Goal: Check status: Check status

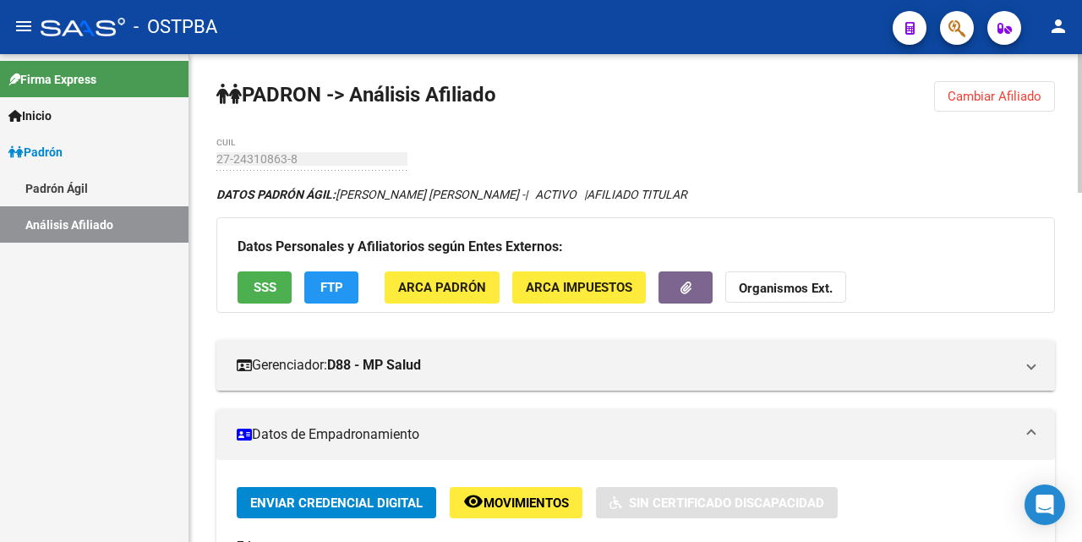
click at [978, 93] on span "Cambiar Afiliado" at bounding box center [995, 96] width 94 height 15
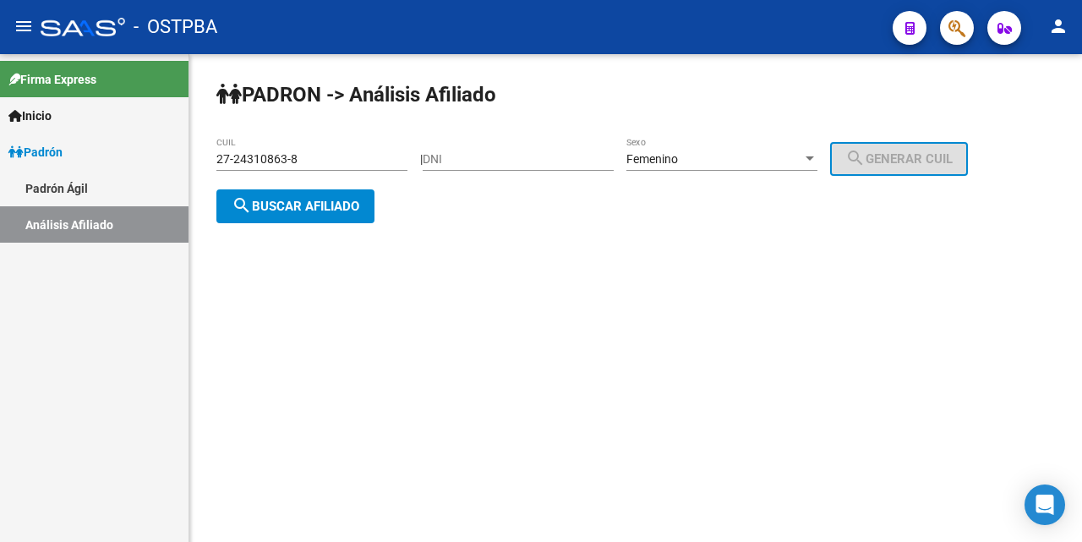
click at [327, 156] on input "27-24310863-8" at bounding box center [311, 159] width 191 height 14
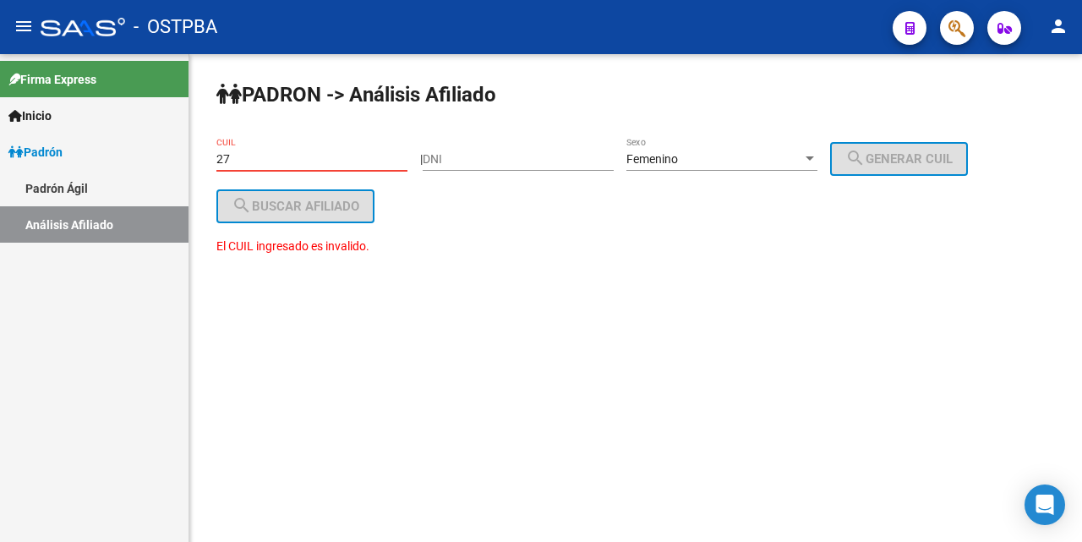
type input "2"
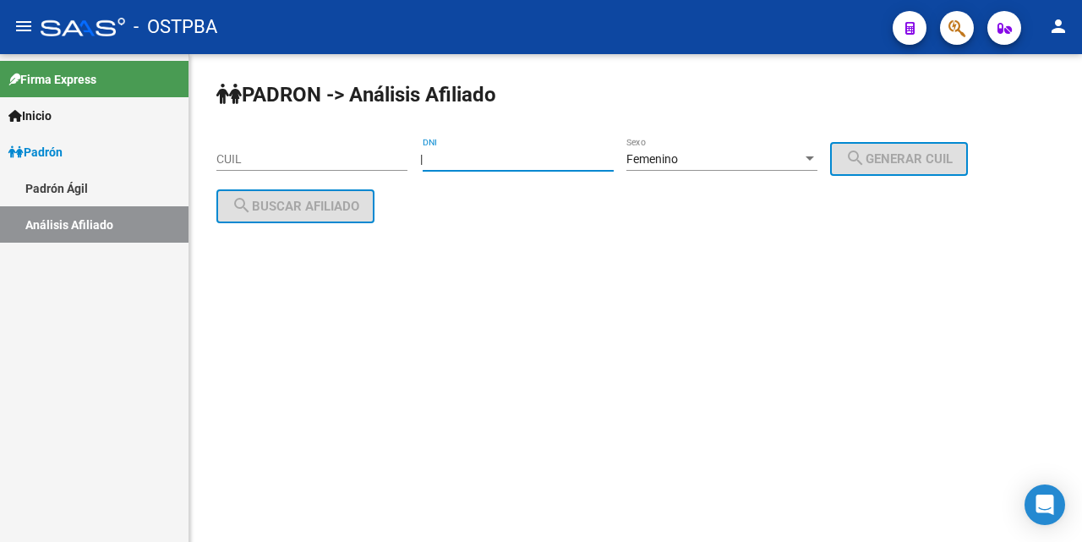
click at [446, 163] on input "DNI" at bounding box center [518, 159] width 191 height 14
type input "95489497"
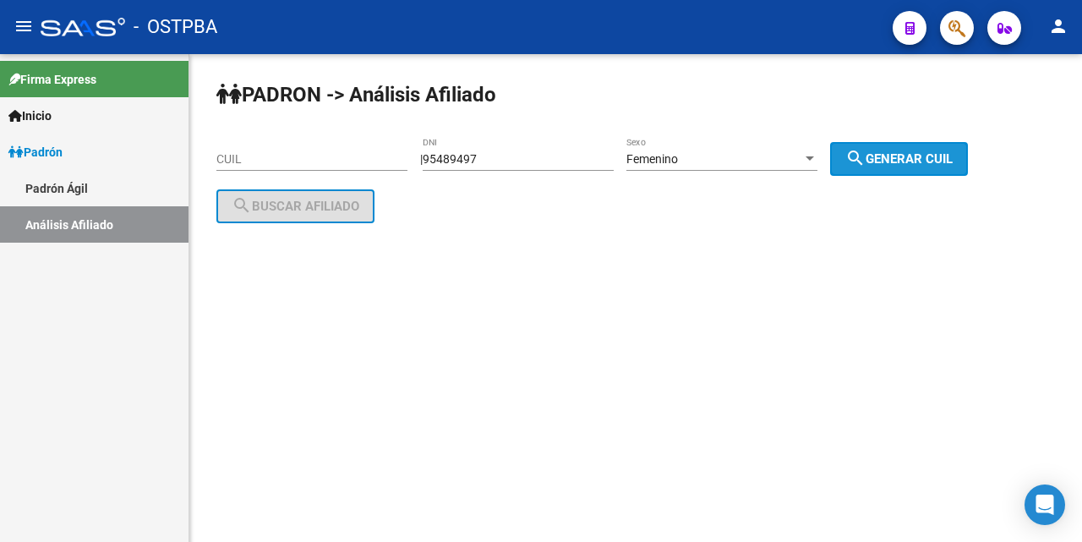
drag, startPoint x: 911, startPoint y: 160, endPoint x: 873, endPoint y: 157, distance: 38.1
click at [911, 158] on span "search Generar CUIL" at bounding box center [898, 158] width 107 height 15
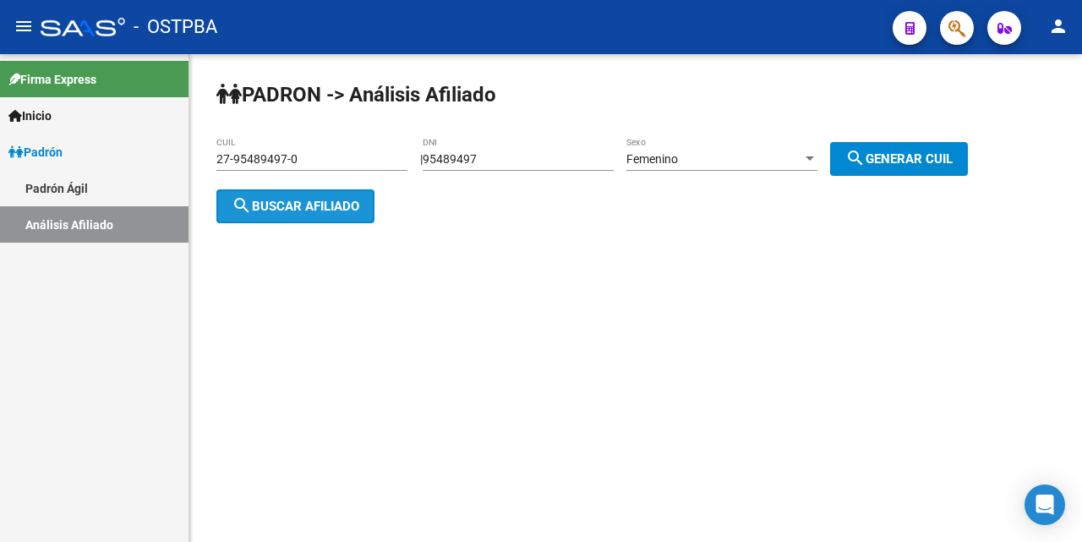
click at [280, 207] on span "search Buscar afiliado" at bounding box center [296, 206] width 128 height 15
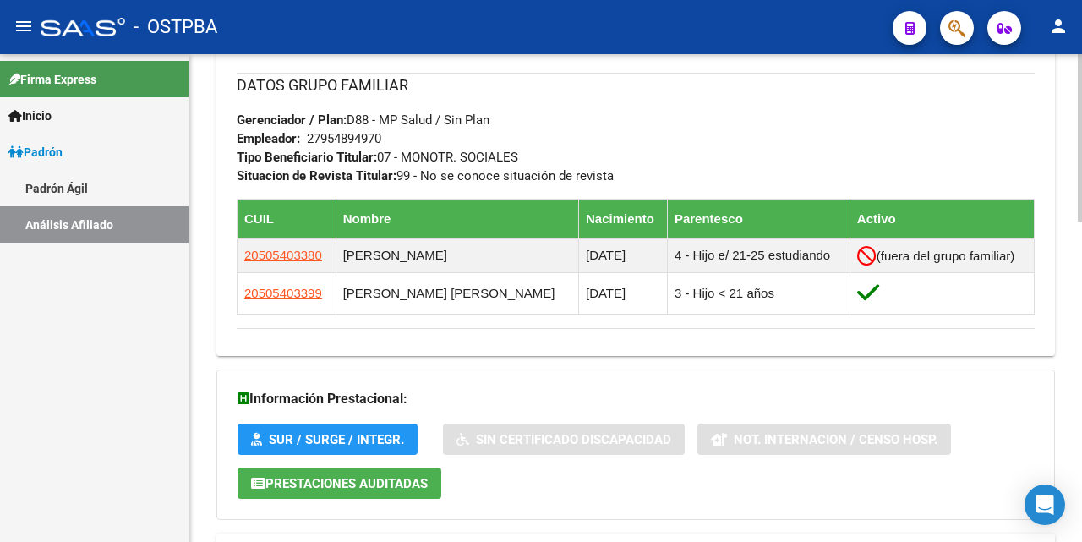
scroll to position [932, 0]
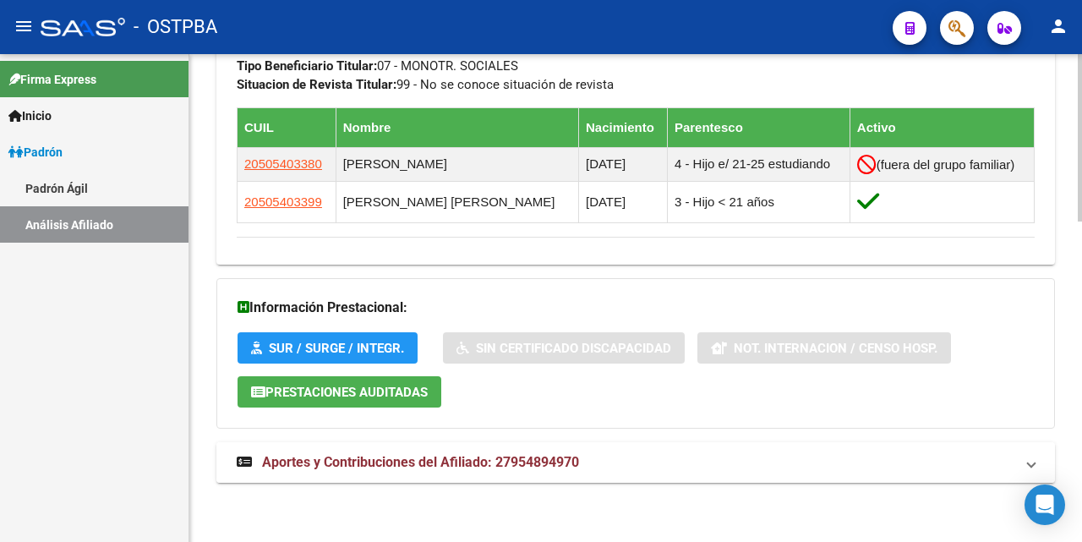
click at [467, 467] on span "Aportes y Contribuciones del Afiliado: 27954894970" at bounding box center [420, 462] width 317 height 16
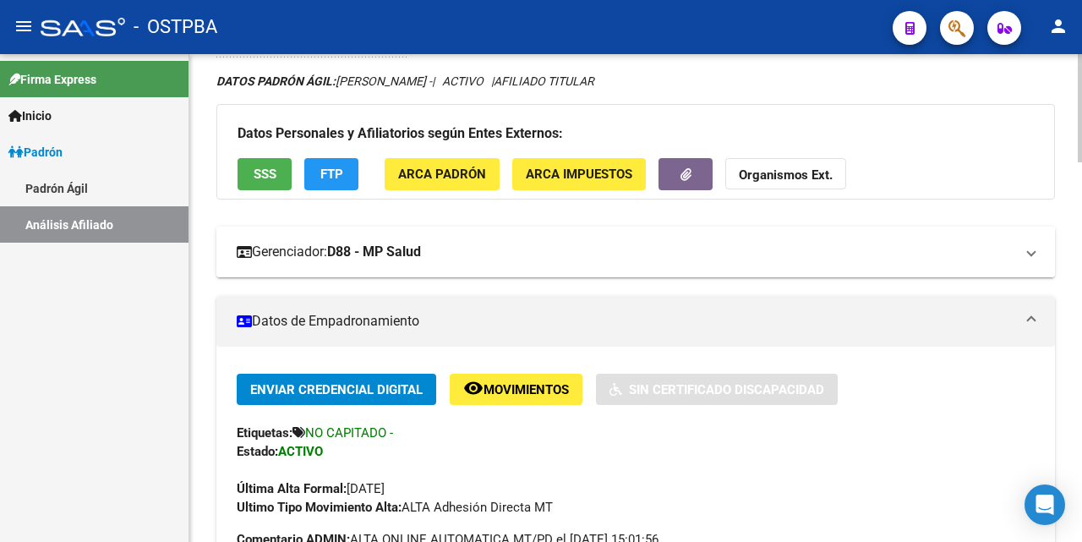
scroll to position [2, 0]
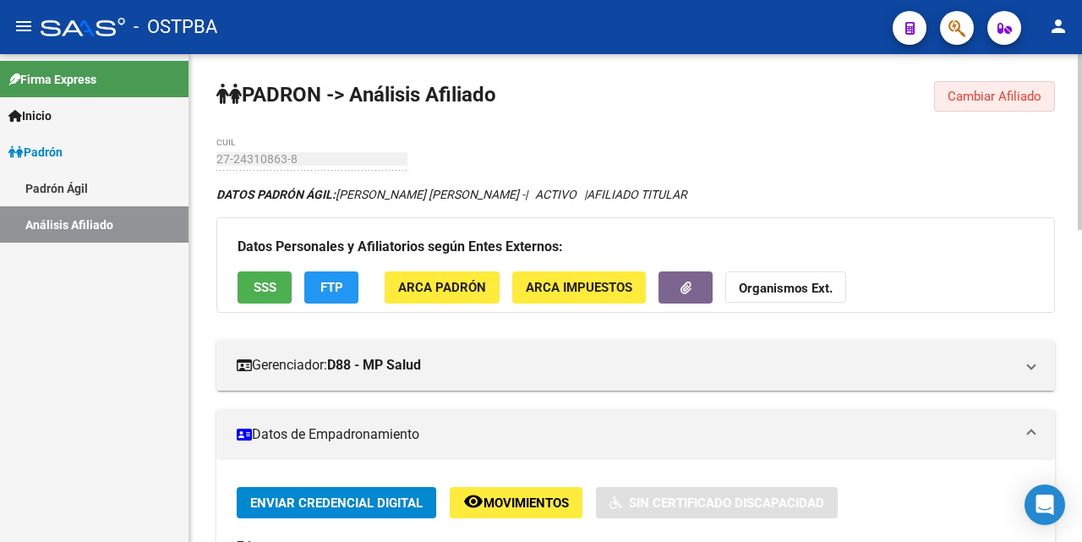
click at [976, 102] on span "Cambiar Afiliado" at bounding box center [995, 96] width 94 height 15
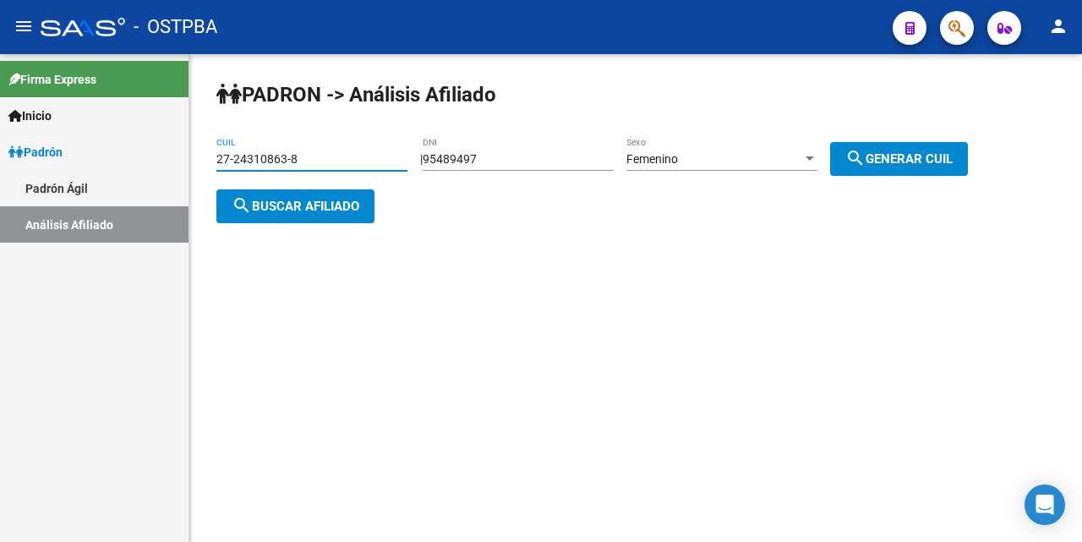
click at [372, 159] on input "27-24310863-8" at bounding box center [311, 159] width 191 height 14
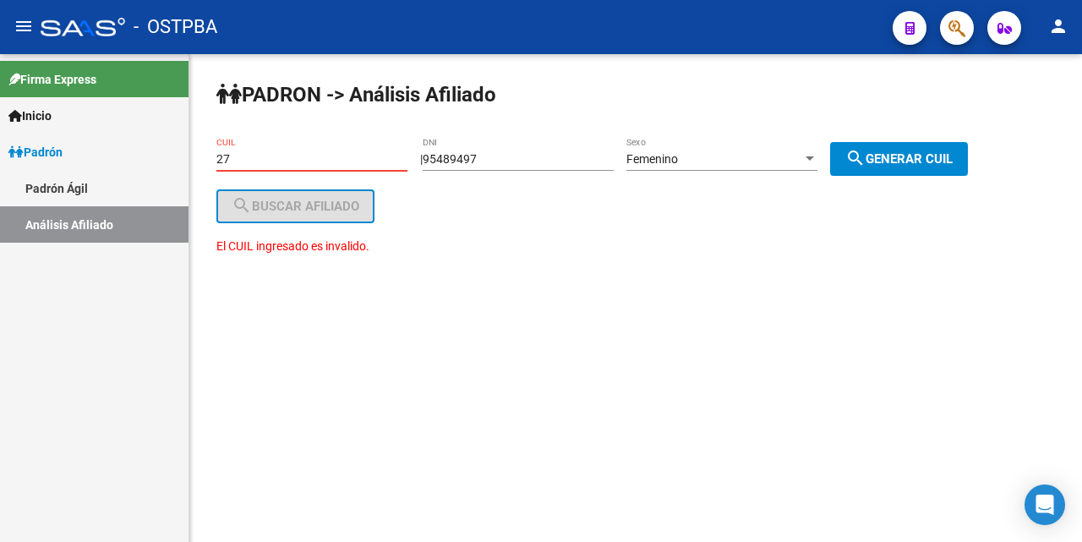
type input "2"
click at [817, 155] on div at bounding box center [809, 159] width 15 height 14
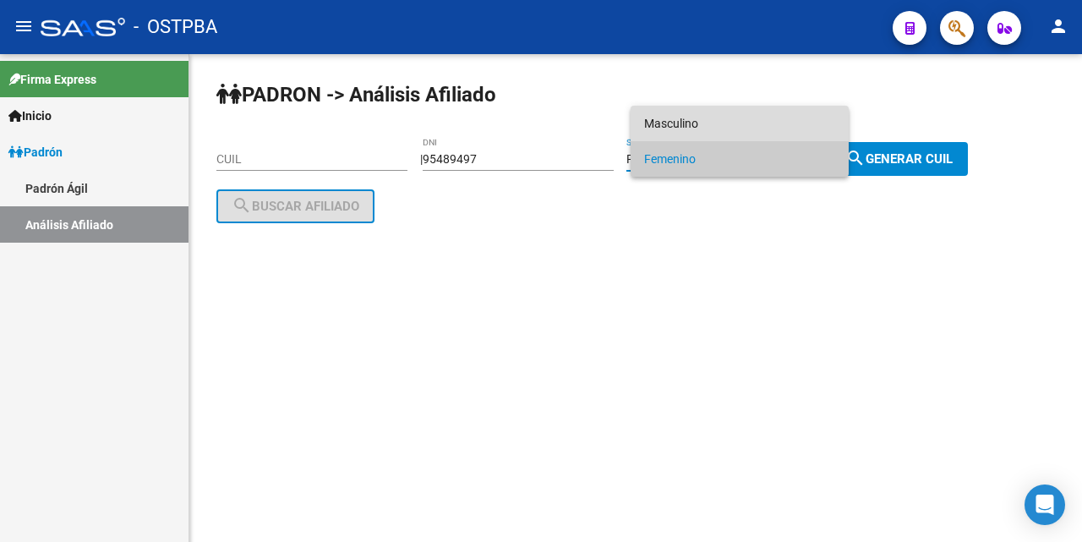
click at [749, 124] on span "Masculino" at bounding box center [739, 124] width 191 height 36
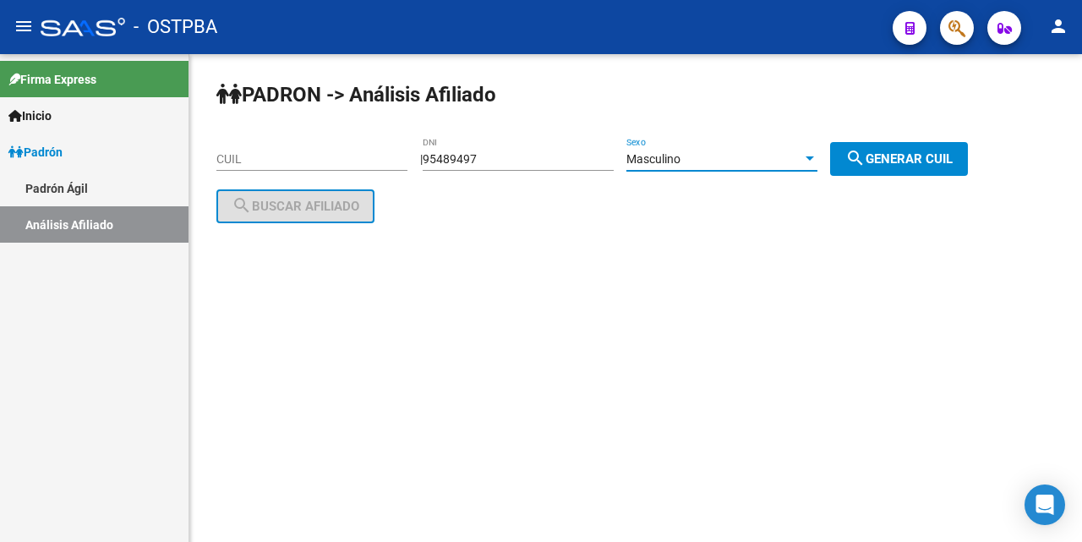
click at [571, 179] on div "95489497 DNI" at bounding box center [518, 161] width 191 height 48
click at [500, 163] on input "95489497" at bounding box center [518, 159] width 191 height 14
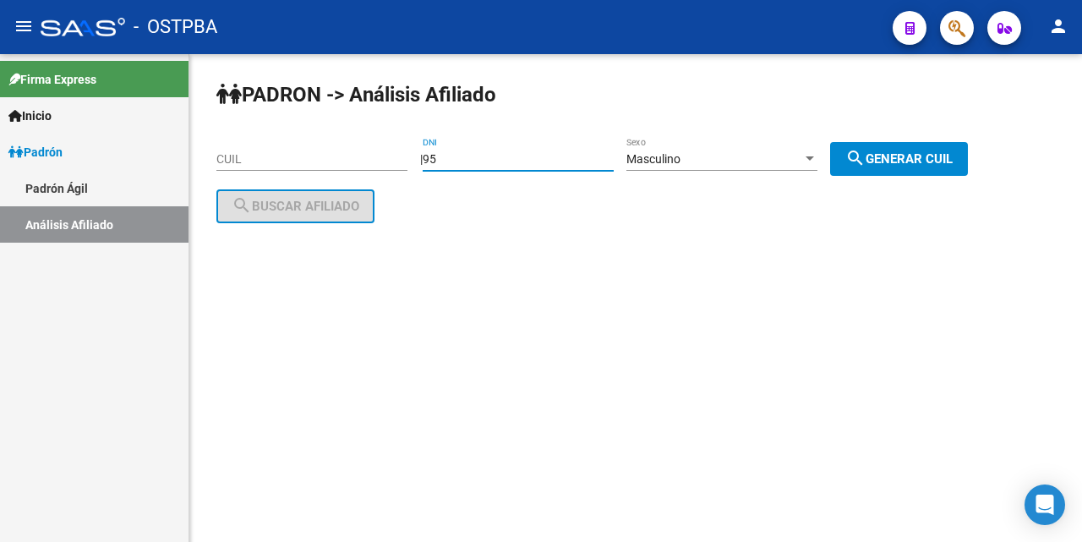
type input "9"
click at [225, 159] on input "CUIL" at bounding box center [311, 159] width 191 height 14
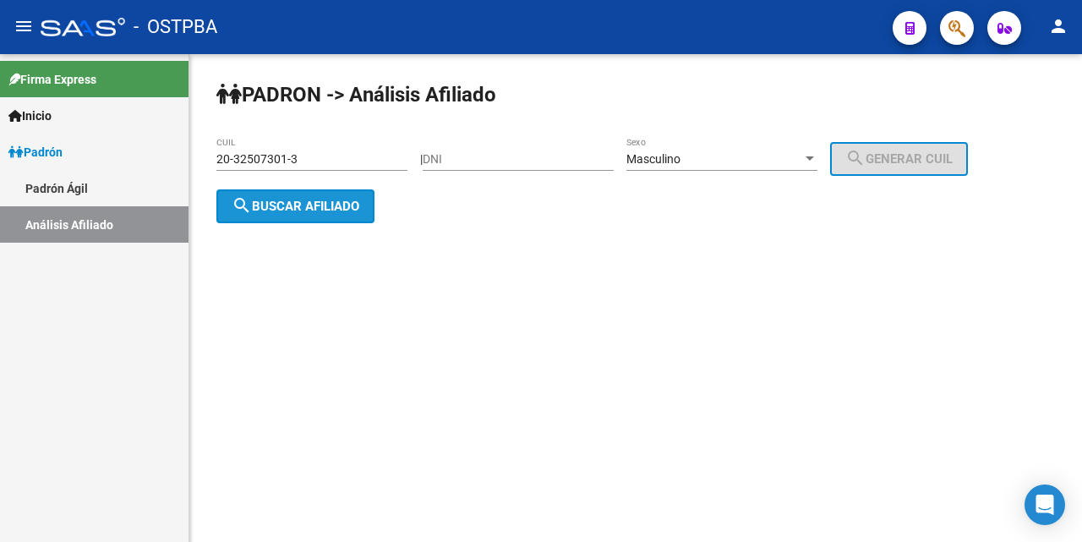
click at [293, 201] on span "search Buscar afiliado" at bounding box center [296, 206] width 128 height 15
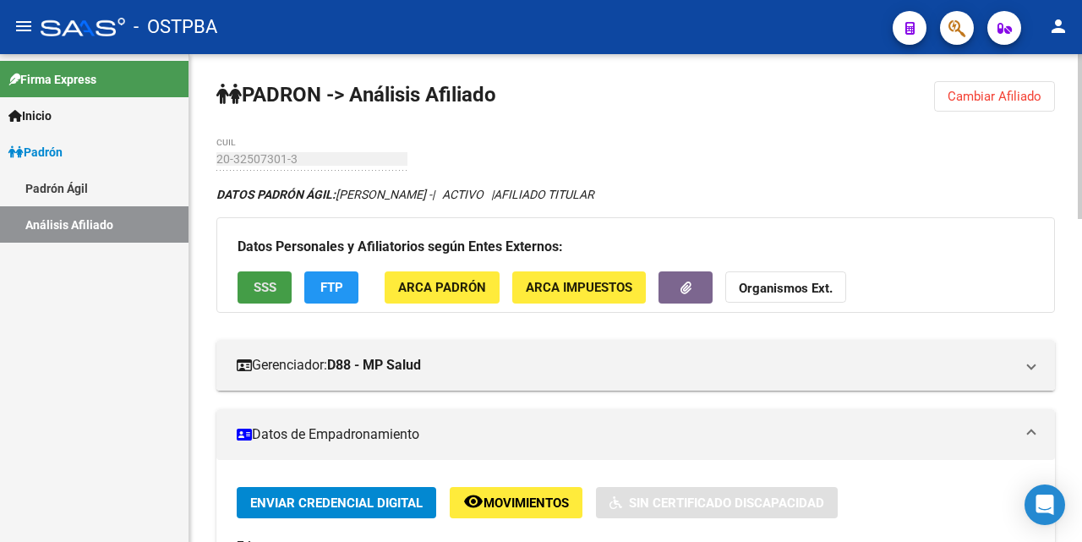
click at [258, 282] on span "SSS" at bounding box center [265, 288] width 23 height 15
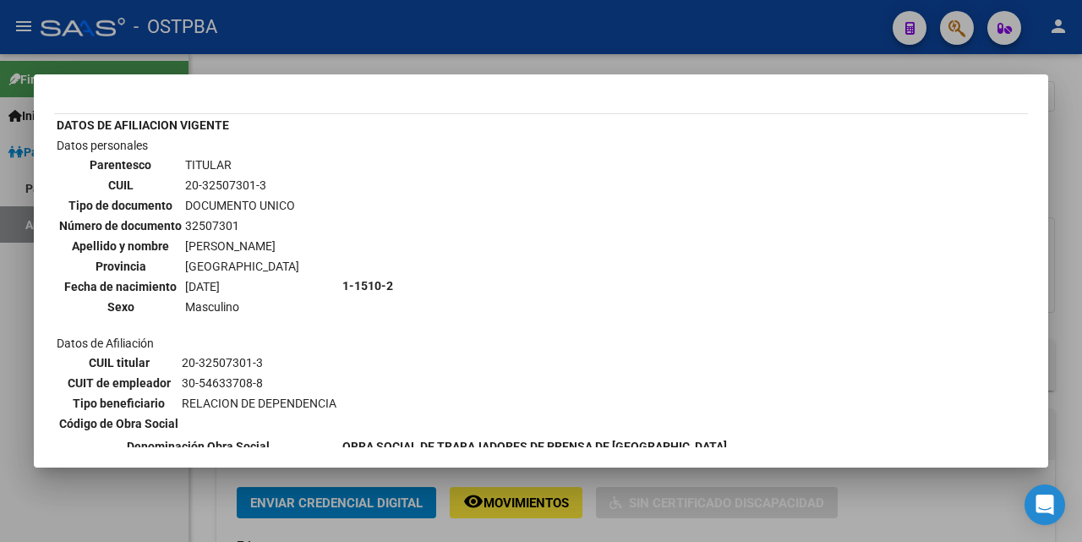
scroll to position [169, 0]
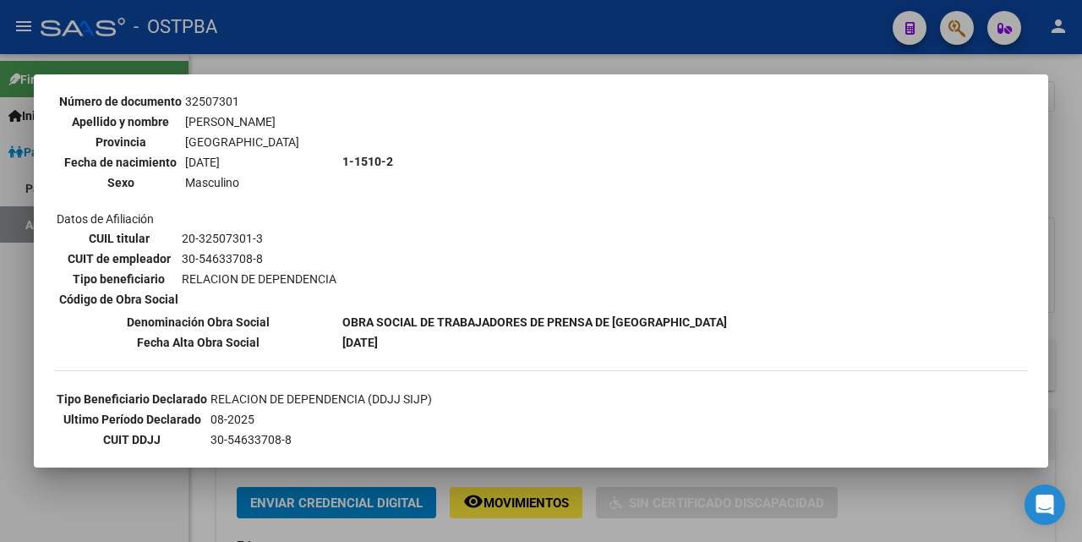
click at [677, 70] on div at bounding box center [541, 271] width 1082 height 542
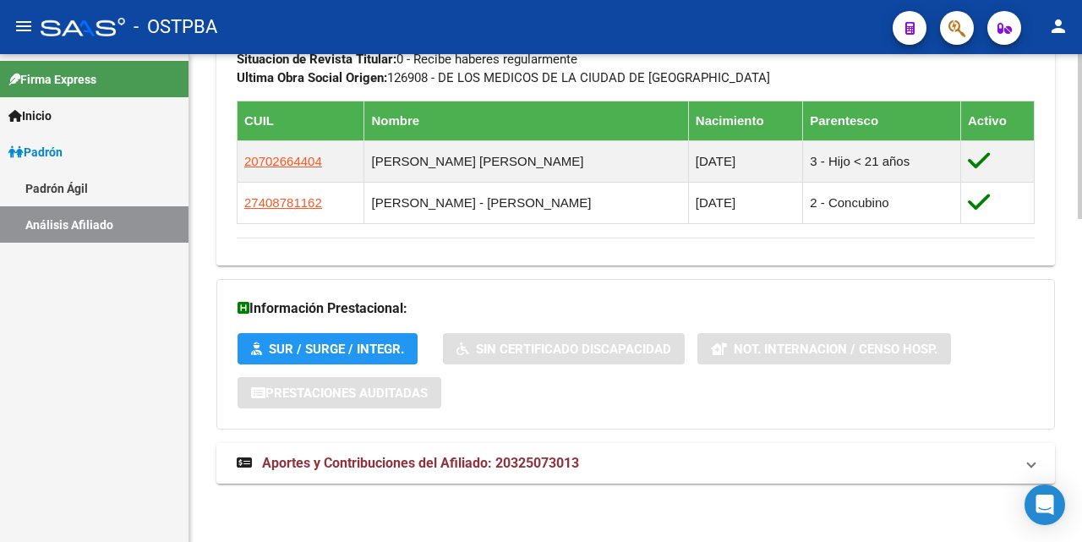
scroll to position [958, 0]
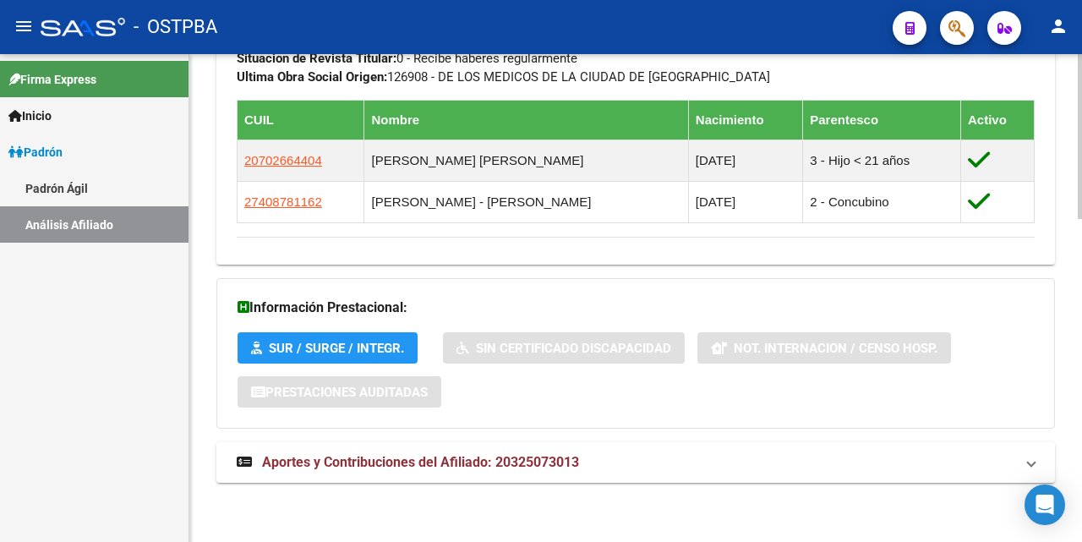
drag, startPoint x: 455, startPoint y: 462, endPoint x: 599, endPoint y: 383, distance: 164.5
click at [456, 462] on span "Aportes y Contribuciones del Afiliado: 20325073013" at bounding box center [420, 462] width 317 height 16
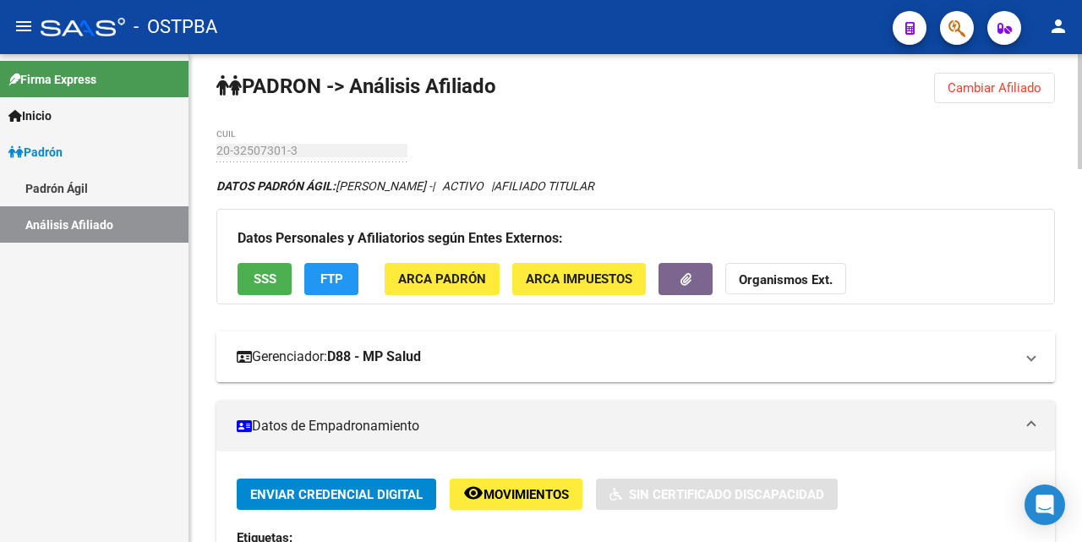
scroll to position [0, 0]
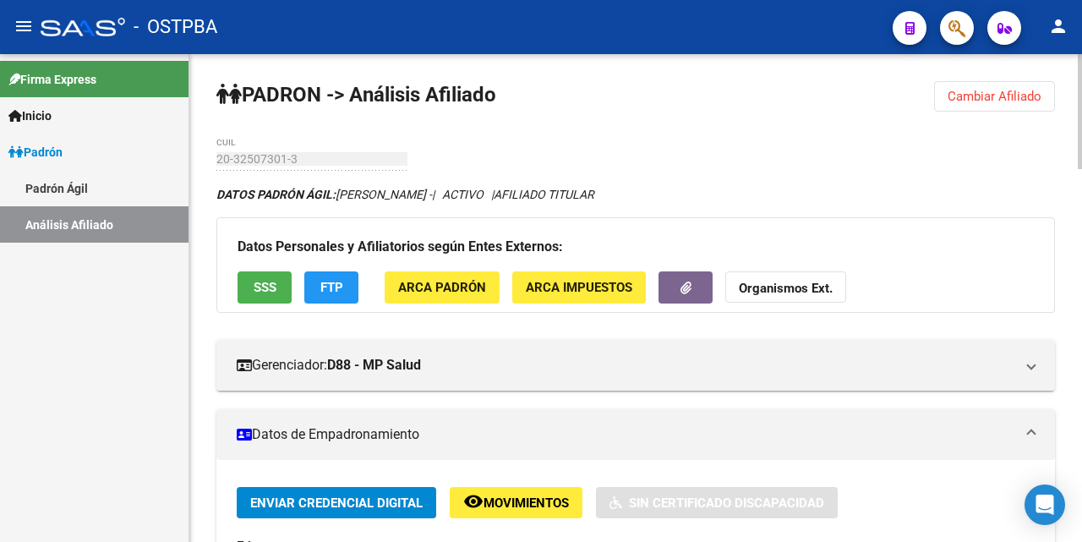
click at [998, 89] on button "Cambiar Afiliado" at bounding box center [994, 96] width 121 height 30
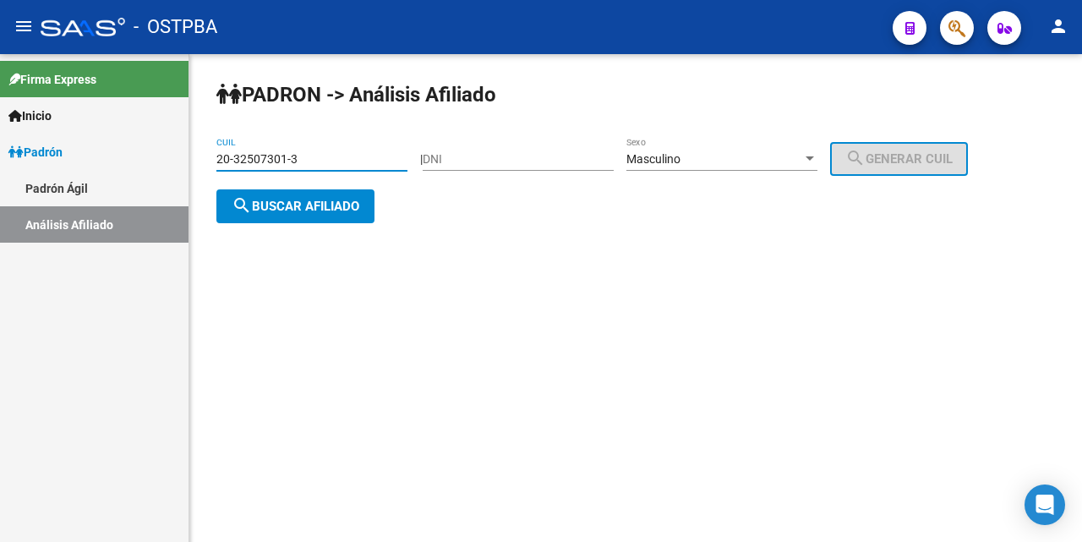
click at [361, 161] on input "20-32507301-3" at bounding box center [311, 159] width 191 height 14
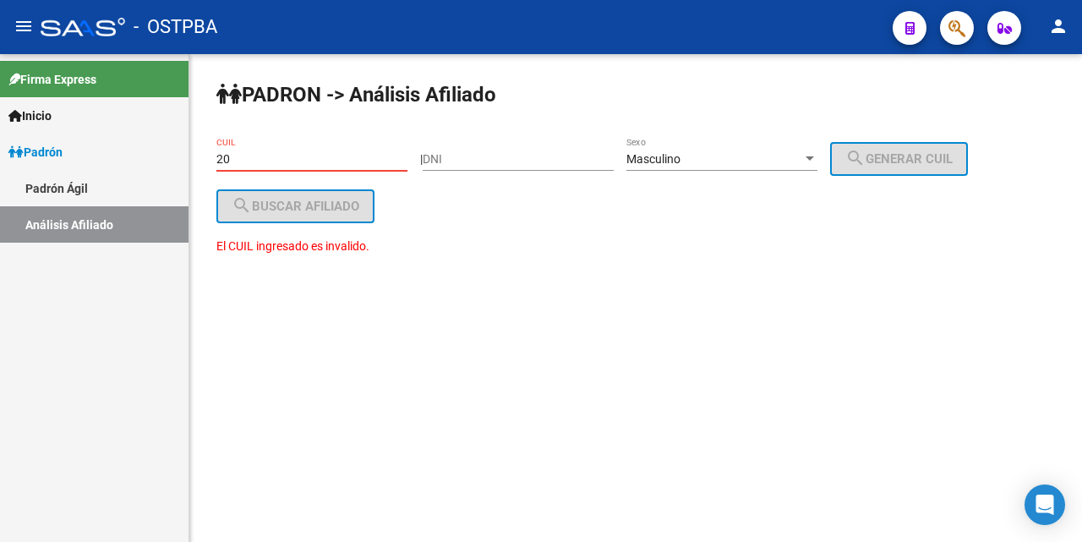
type input "2"
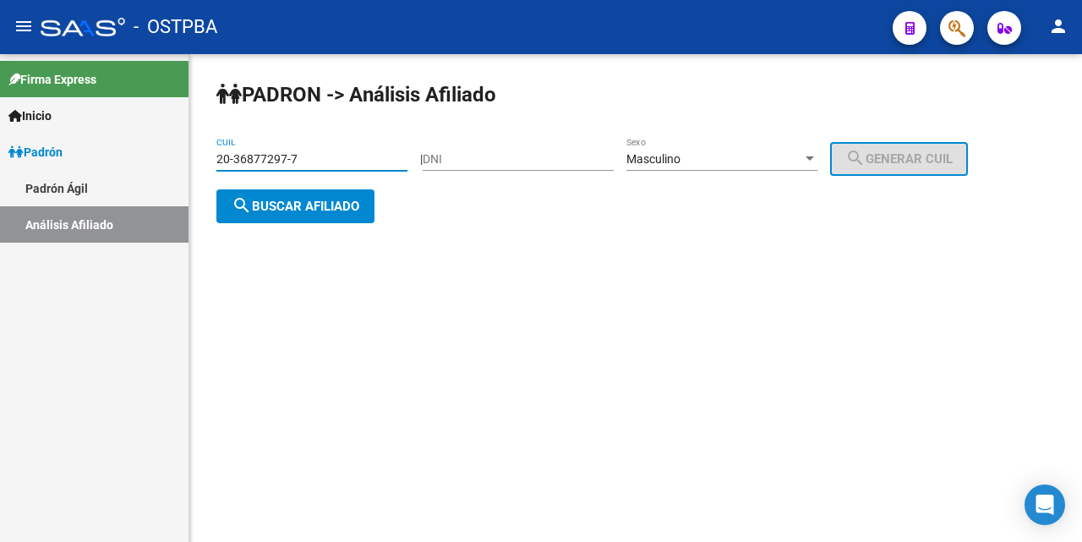
type input "20-36877297-7"
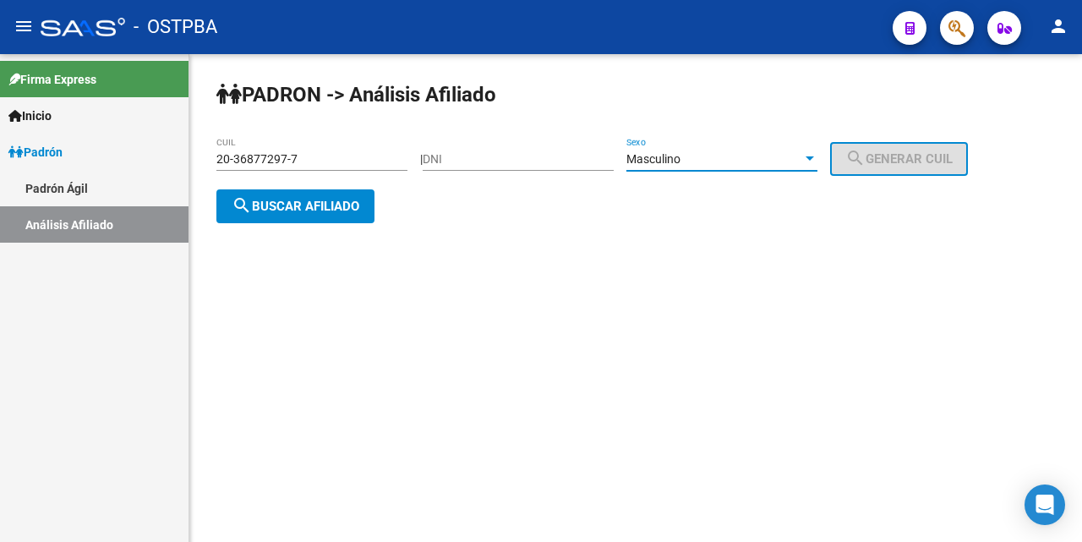
click at [817, 159] on div at bounding box center [809, 159] width 15 height 14
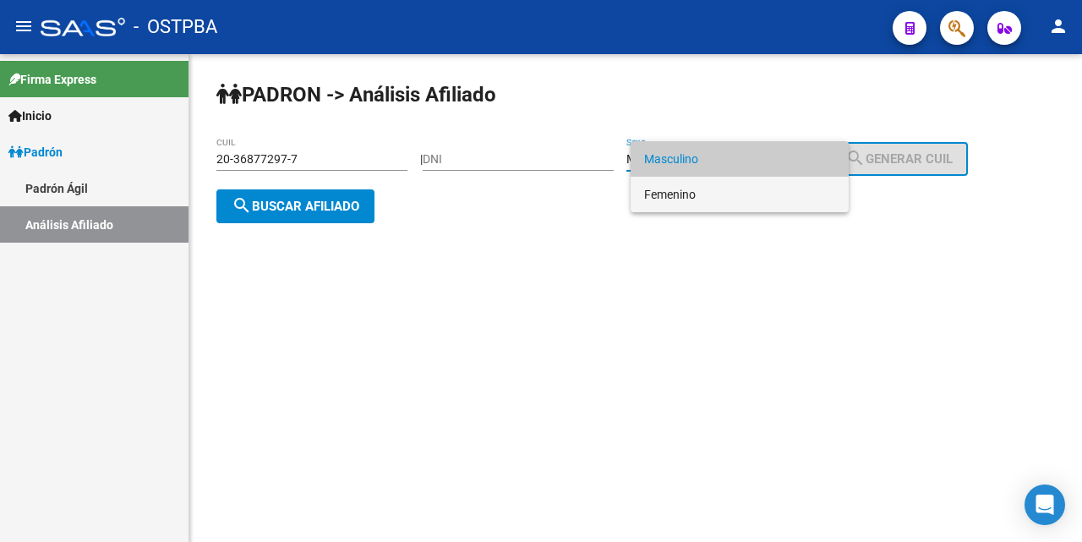
click at [770, 192] on span "Femenino" at bounding box center [739, 195] width 191 height 36
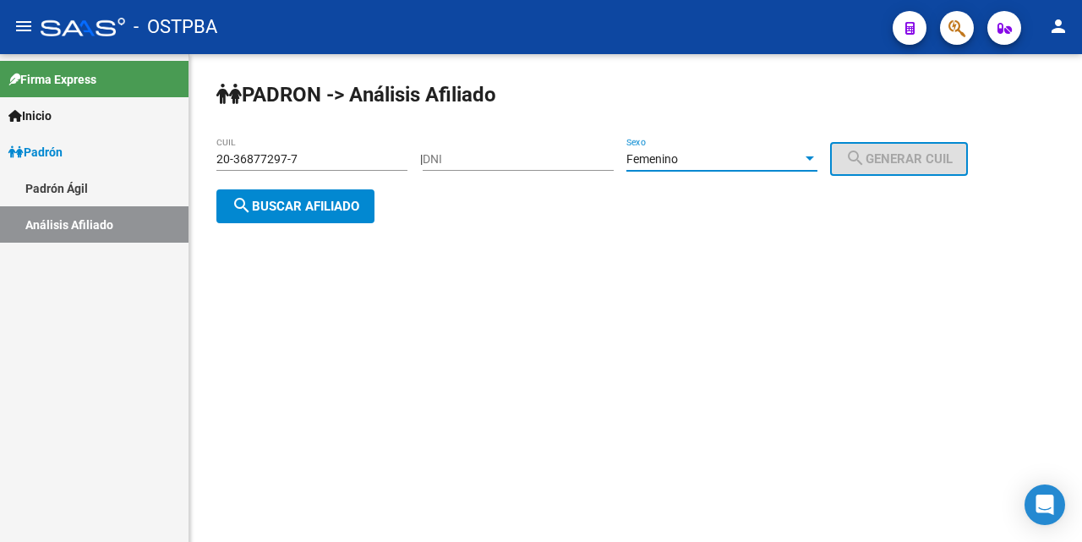
click at [814, 157] on div at bounding box center [810, 158] width 8 height 4
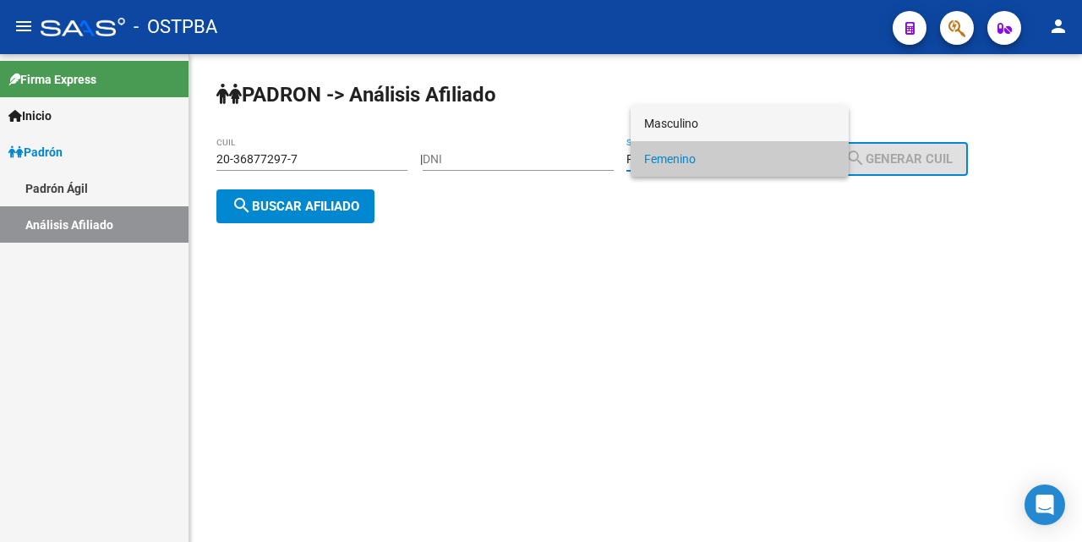
click at [741, 118] on span "Masculino" at bounding box center [739, 124] width 191 height 36
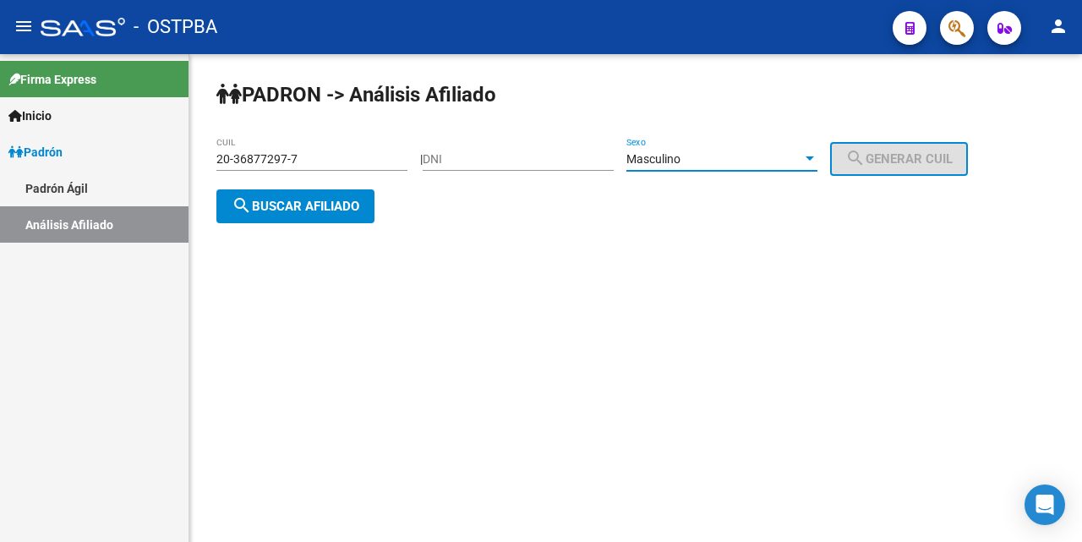
click at [365, 203] on button "search Buscar afiliado" at bounding box center [295, 206] width 158 height 34
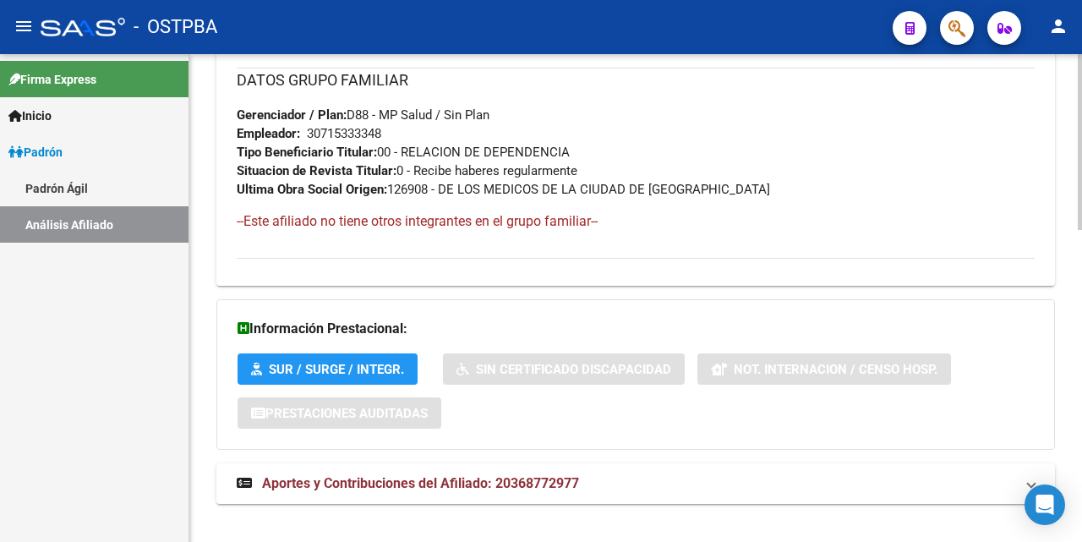
scroll to position [866, 0]
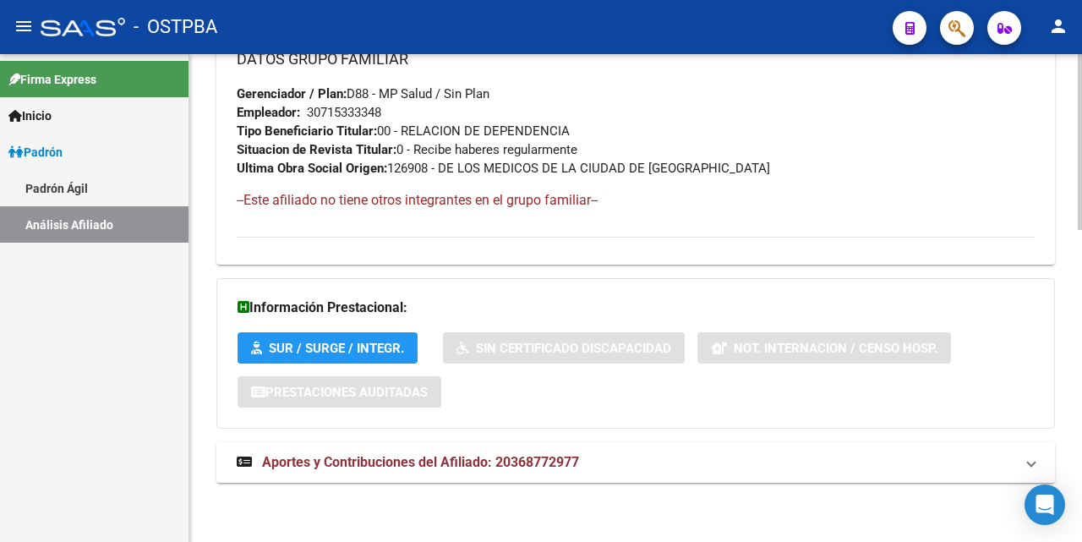
click at [466, 461] on span "Aportes y Contribuciones del Afiliado: 20368772977" at bounding box center [420, 462] width 317 height 16
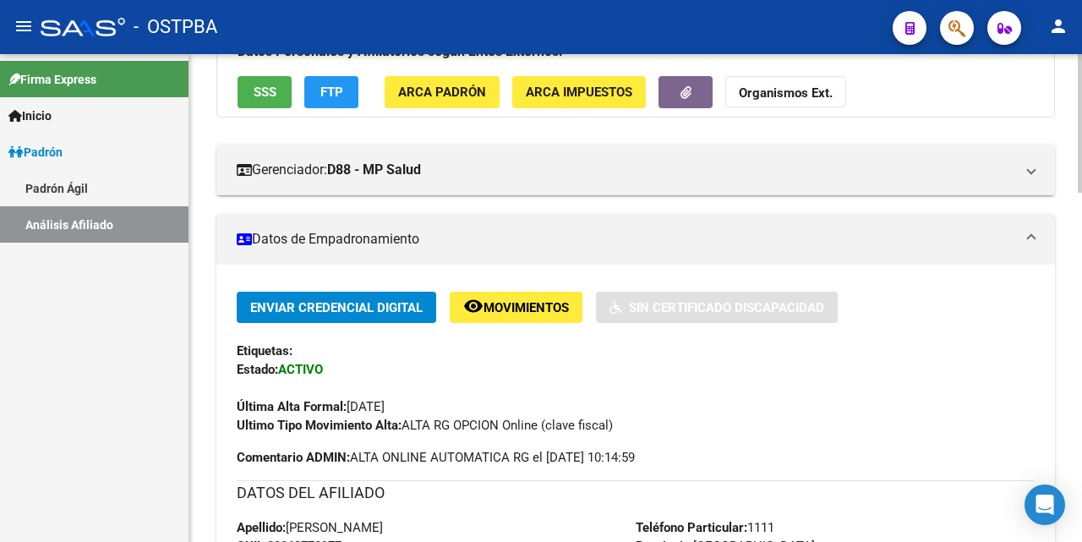
scroll to position [85, 0]
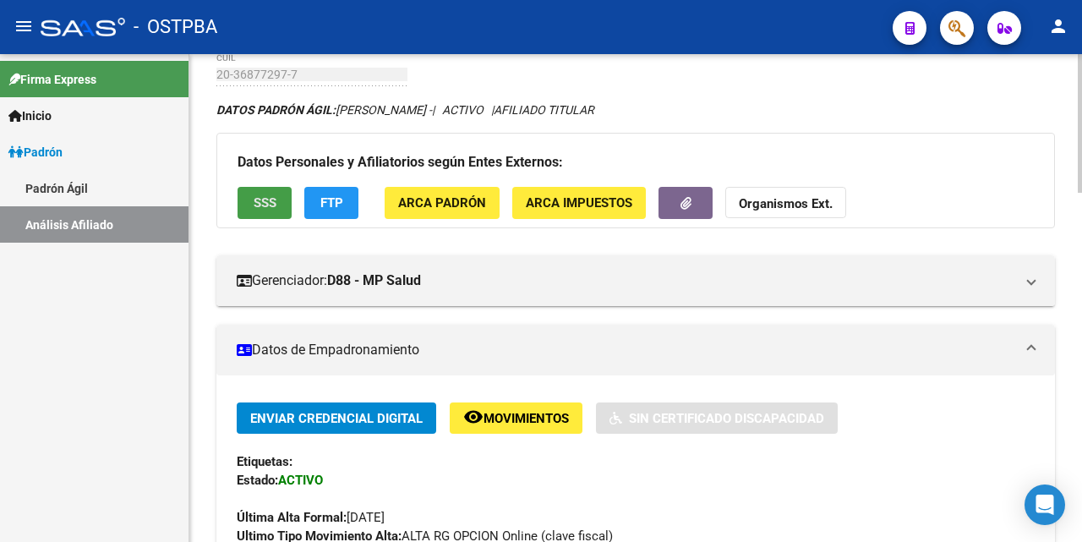
click at [273, 199] on span "SSS" at bounding box center [265, 203] width 23 height 15
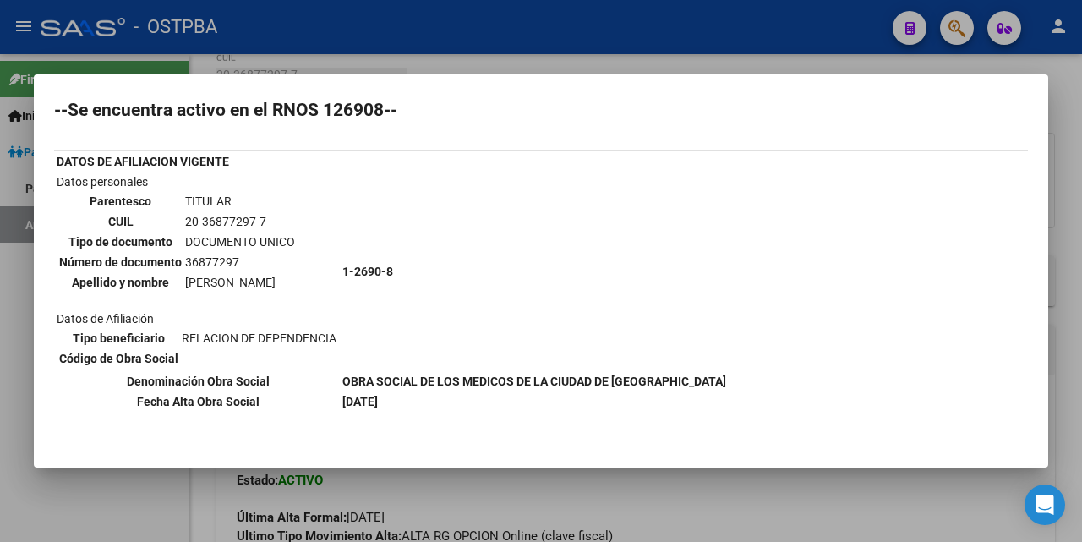
scroll to position [0, 0]
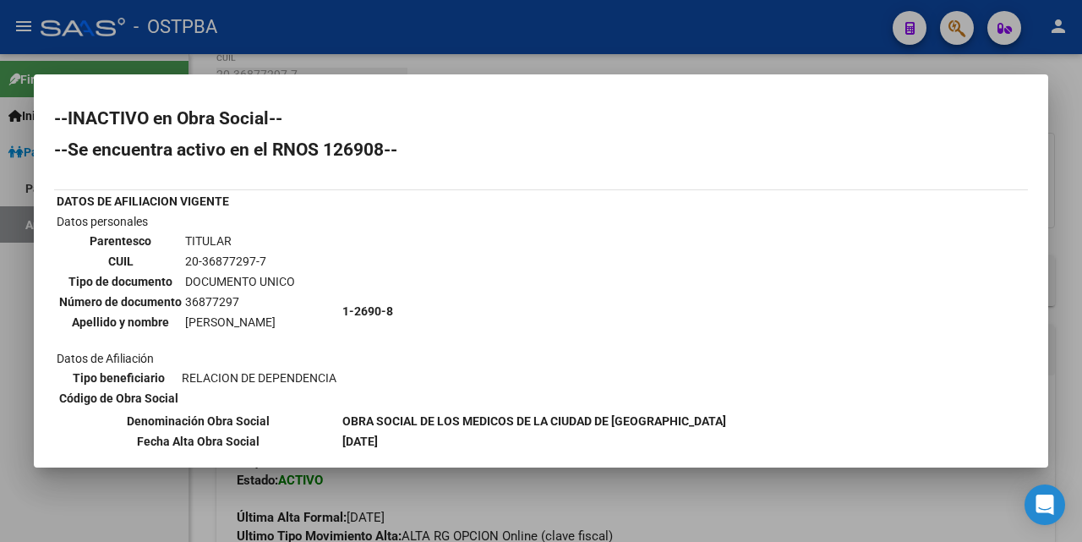
click at [573, 68] on div at bounding box center [541, 271] width 1082 height 542
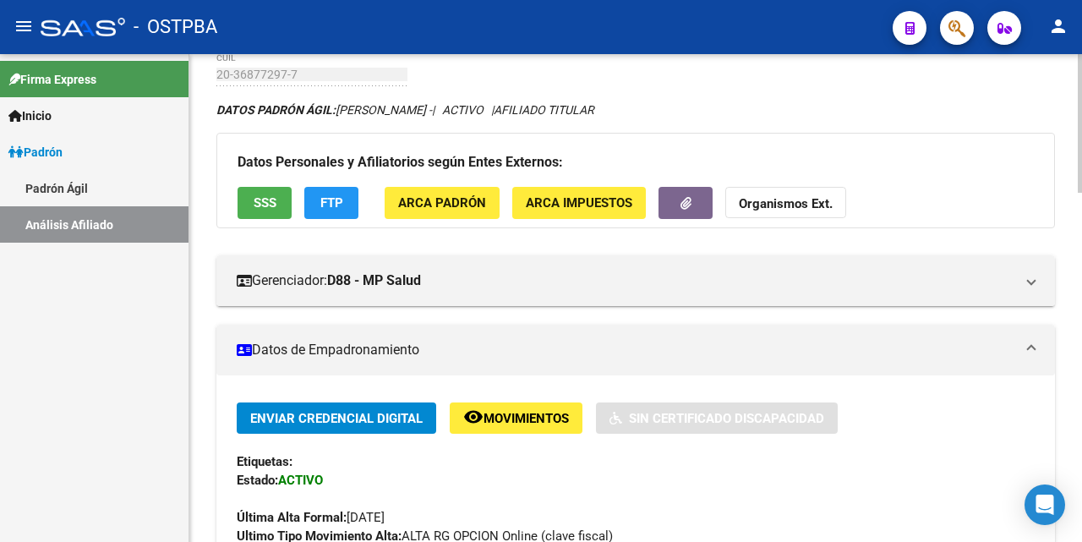
click at [345, 201] on button "FTP" at bounding box center [331, 202] width 54 height 31
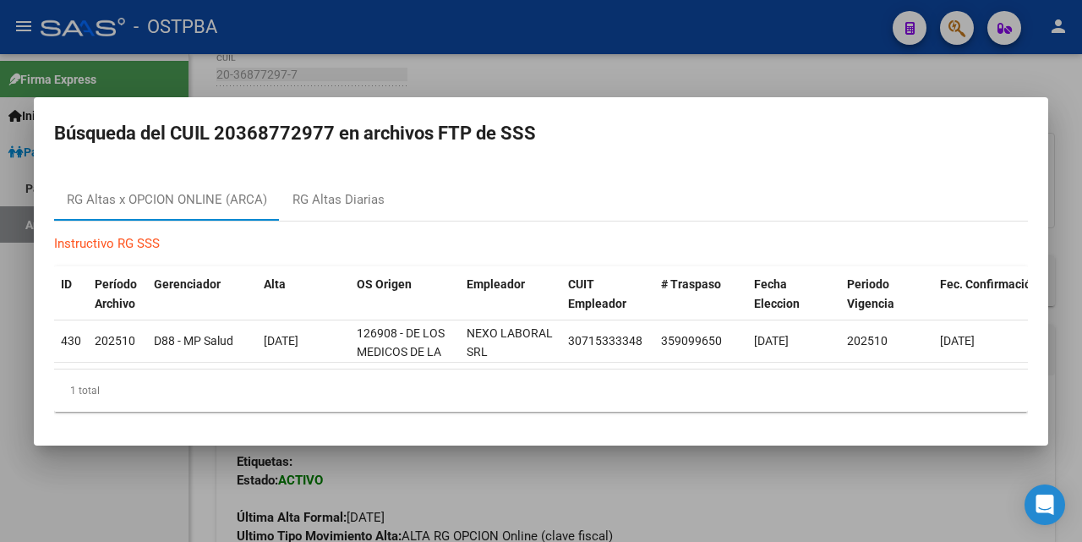
click at [728, 68] on div at bounding box center [541, 271] width 1082 height 542
